Goal: Task Accomplishment & Management: Manage account settings

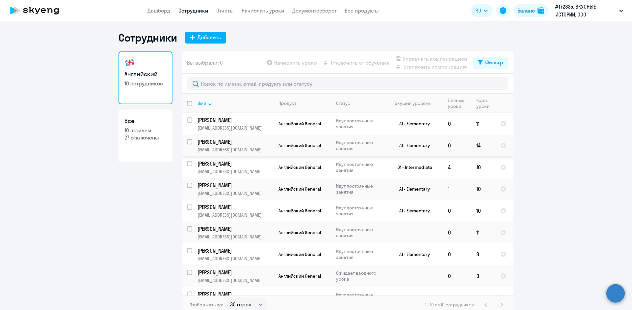
select select "30"
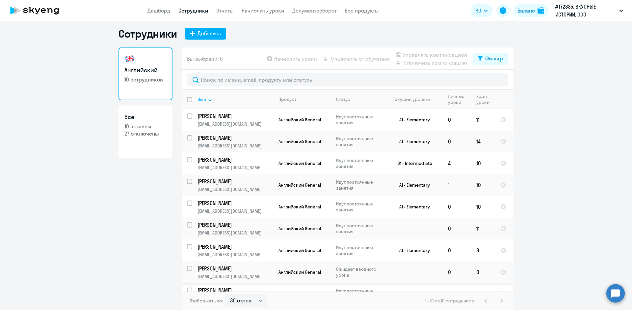
scroll to position [35, 0]
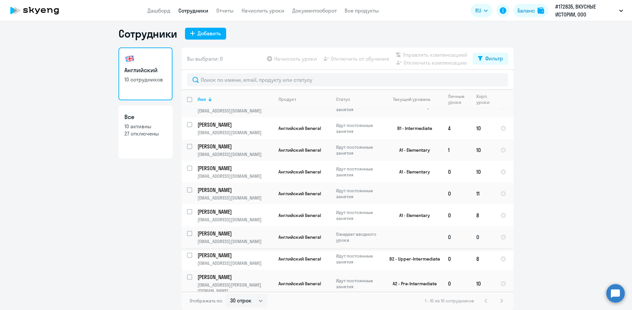
click at [473, 236] on td "0" at bounding box center [483, 237] width 24 height 22
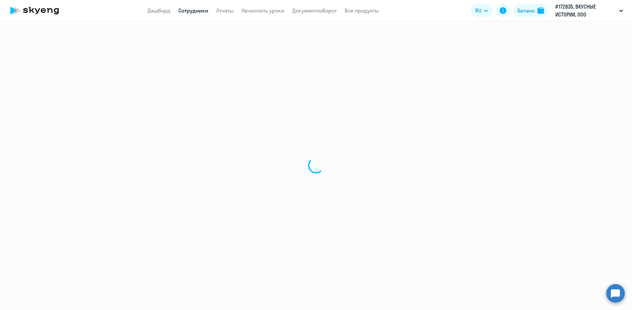
select select "english"
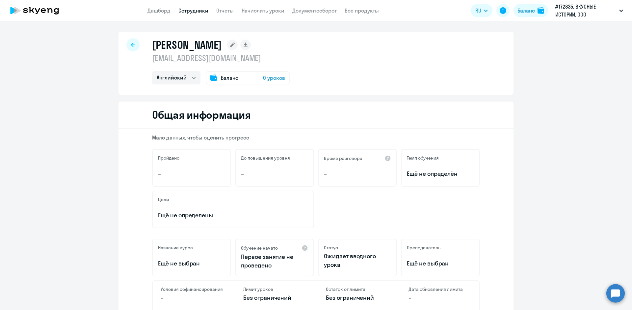
click at [271, 78] on span "0 уроков" at bounding box center [274, 78] width 22 height 8
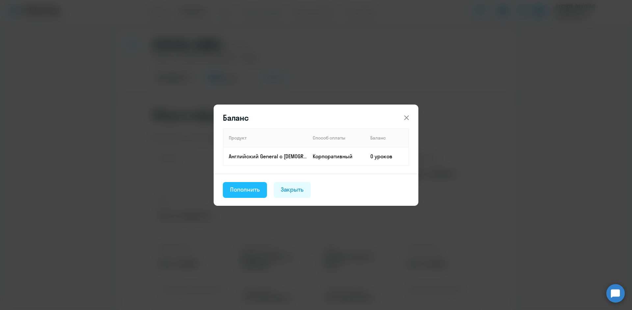
click at [256, 192] on div "Пополнить" at bounding box center [245, 189] width 30 height 9
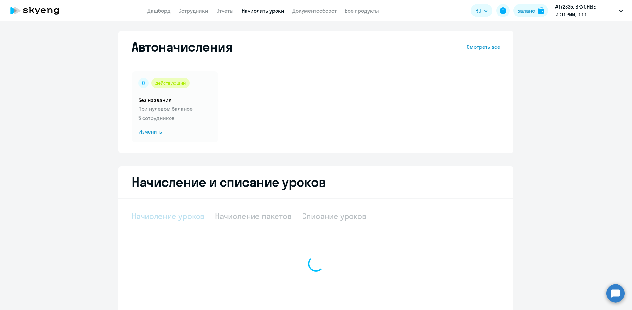
select select "10"
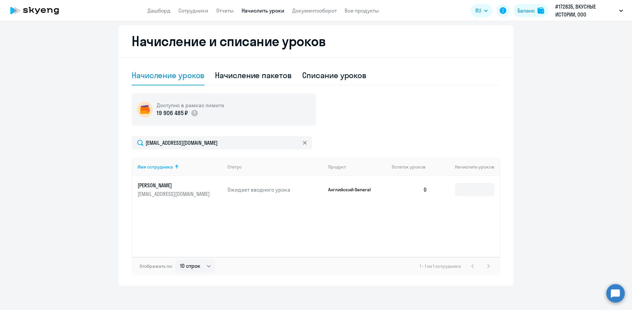
scroll to position [143, 0]
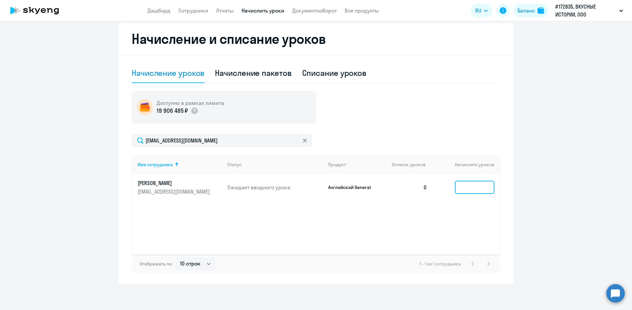
click at [469, 192] on input at bounding box center [475, 186] width 40 height 13
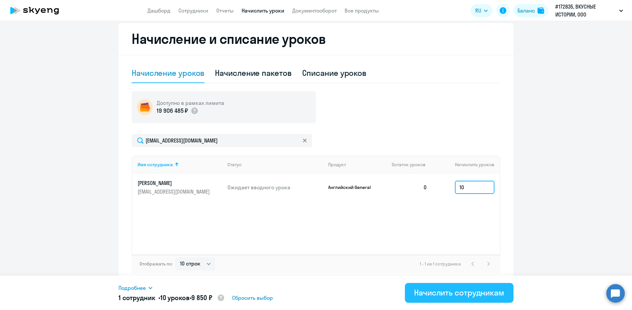
type input "10"
click at [436, 290] on div "Начислить сотрудникам" at bounding box center [459, 292] width 90 height 11
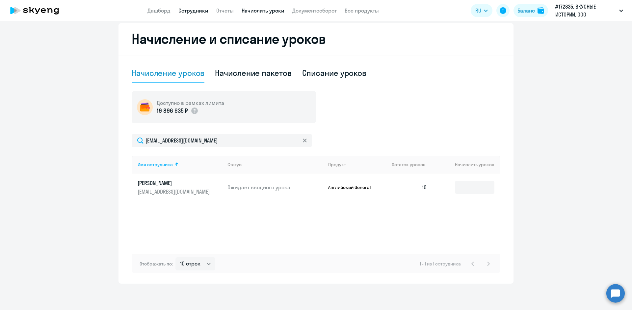
click at [195, 10] on link "Сотрудники" at bounding box center [194, 10] width 30 height 7
select select "30"
